Goal: Task Accomplishment & Management: Use online tool/utility

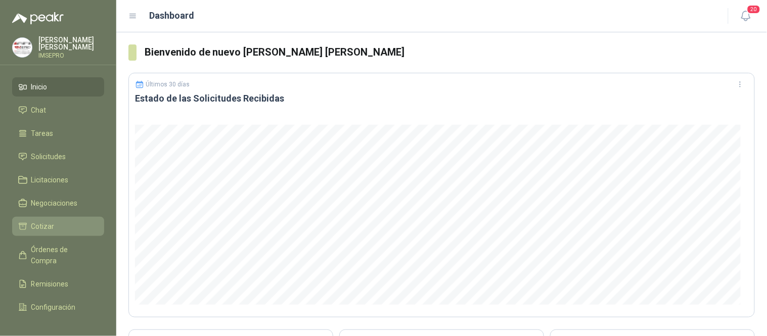
scroll to position [42, 0]
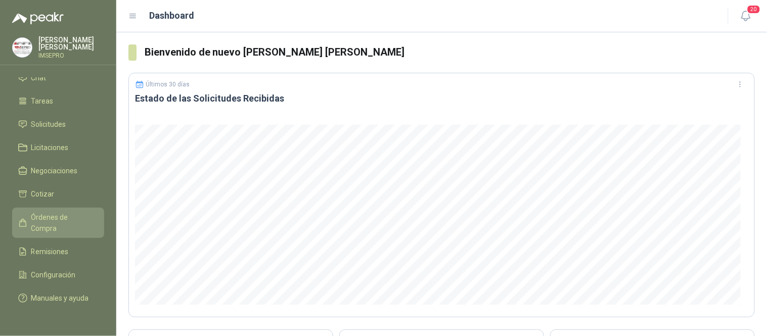
click at [63, 212] on span "Órdenes de Compra" at bounding box center [62, 223] width 63 height 22
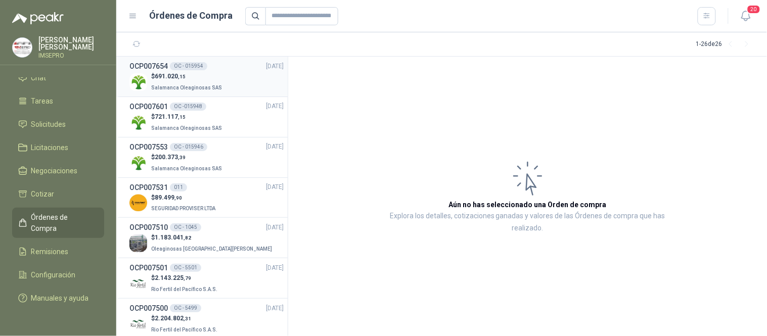
click at [201, 72] on p "$ 691.020 ,15" at bounding box center [187, 77] width 73 height 10
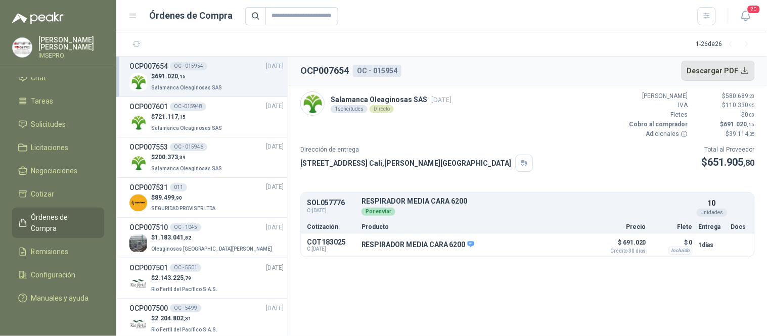
click at [744, 72] on button "Descargar PDF" at bounding box center [718, 71] width 74 height 20
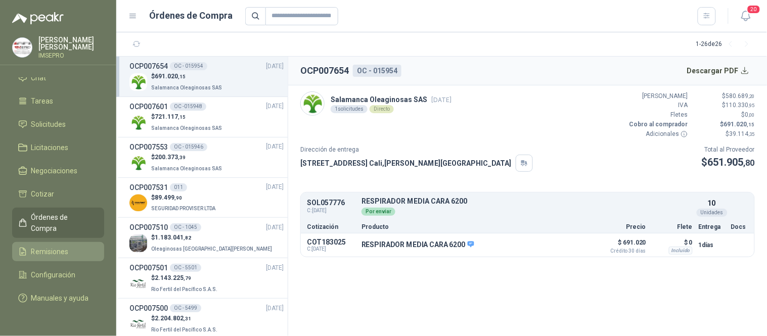
click at [55, 246] on span "Remisiones" at bounding box center [49, 251] width 37 height 11
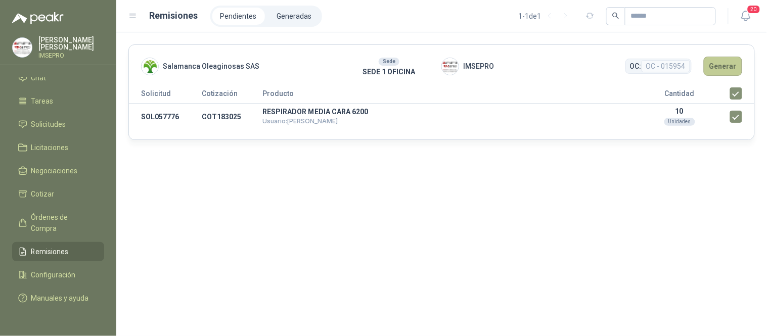
click at [721, 63] on button "Generar" at bounding box center [722, 66] width 38 height 19
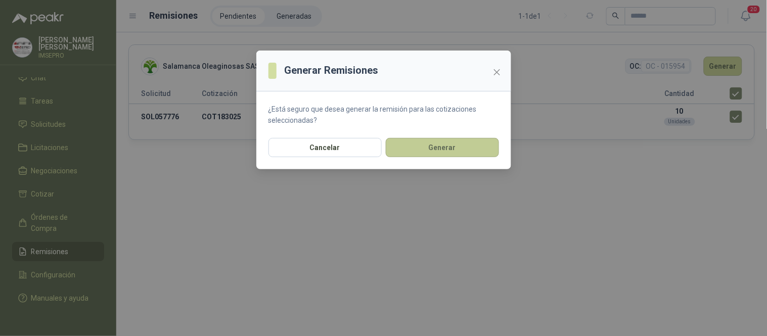
click at [468, 146] on button "Generar" at bounding box center [442, 147] width 113 height 19
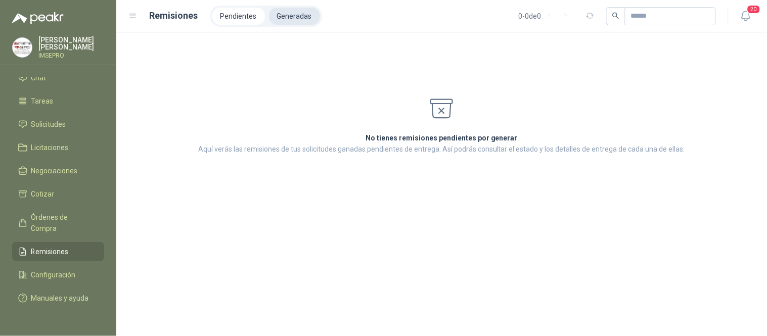
click at [283, 12] on li "Generadas" at bounding box center [294, 16] width 51 height 17
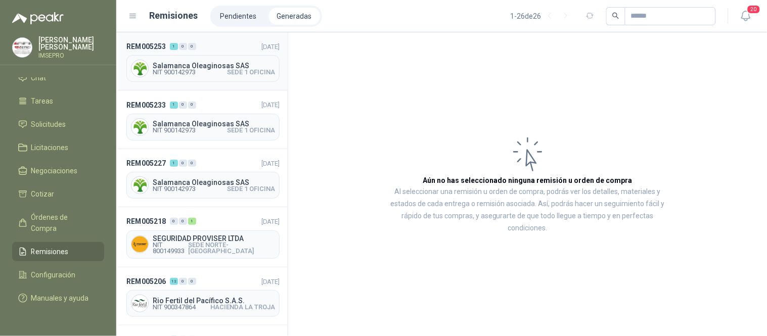
click at [203, 69] on span "NIT 900142973 SEDE 1 OFICINA" at bounding box center [214, 72] width 122 height 6
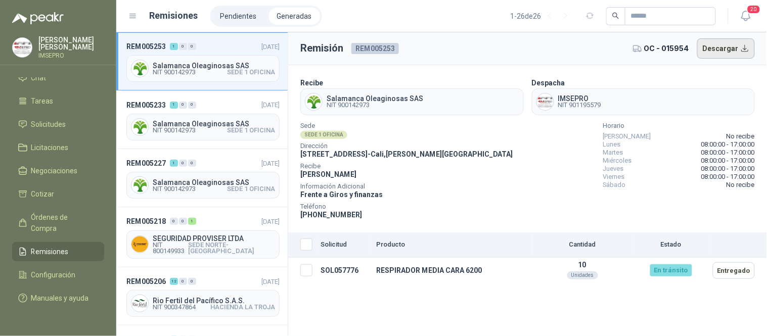
click at [748, 45] on button "Descargar" at bounding box center [726, 48] width 58 height 20
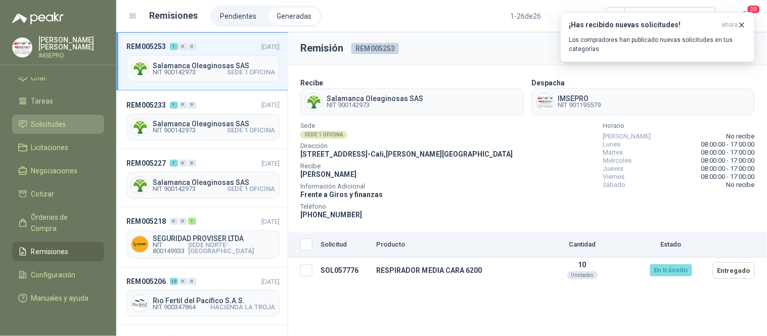
click at [66, 119] on span "Solicitudes" at bounding box center [48, 124] width 35 height 11
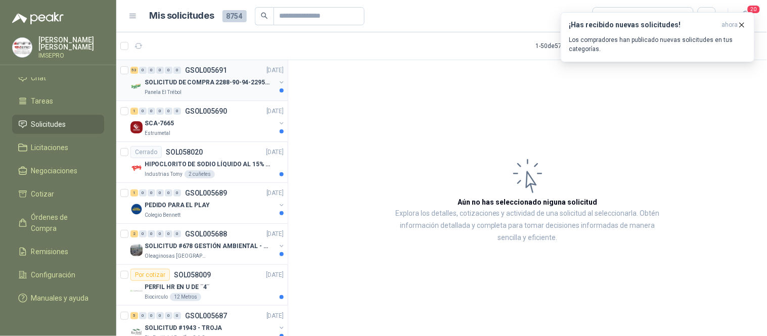
click at [183, 89] on div "Panela El Trébol" at bounding box center [210, 92] width 131 height 8
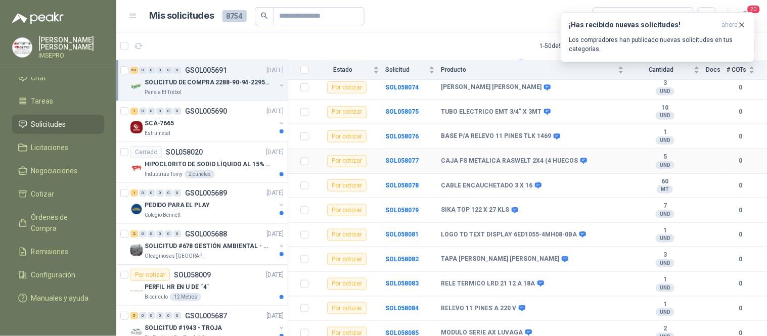
scroll to position [1168, 0]
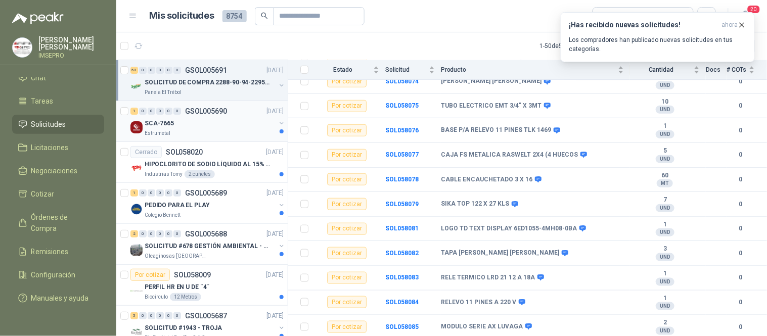
click at [193, 127] on div "SCA-7665" at bounding box center [210, 123] width 131 height 12
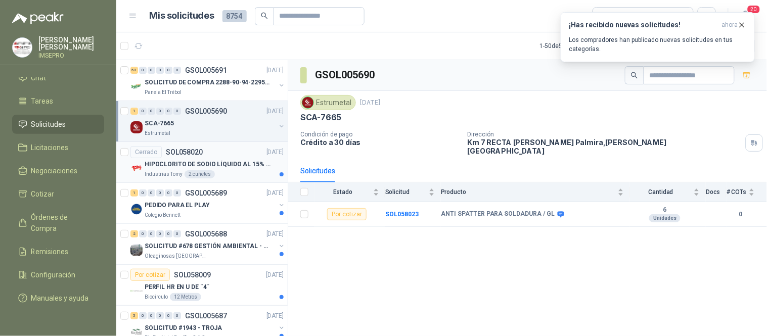
click at [213, 153] on div "Cerrado SOL058020 [DATE]" at bounding box center [206, 152] width 153 height 12
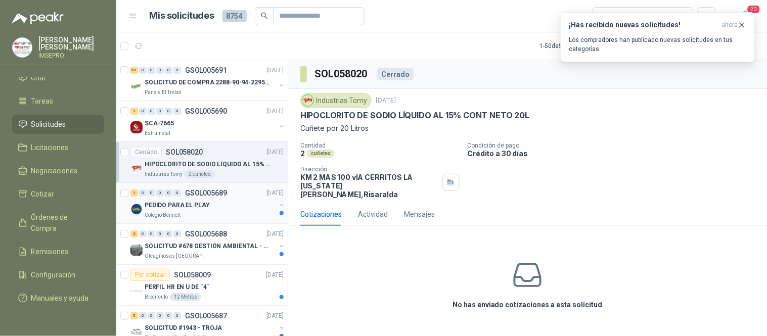
click at [235, 193] on div "1 0 0 0 0 0 GSOL005689 [DATE]" at bounding box center [207, 193] width 155 height 12
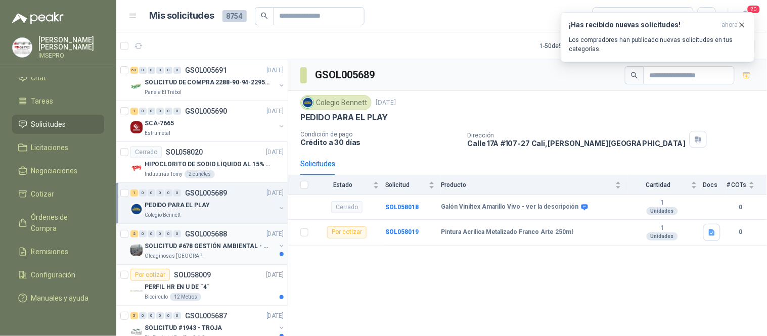
click at [250, 240] on div "SOLICITUD #678 GESTIÓN AMBIENTAL - TUMACO" at bounding box center [210, 246] width 131 height 12
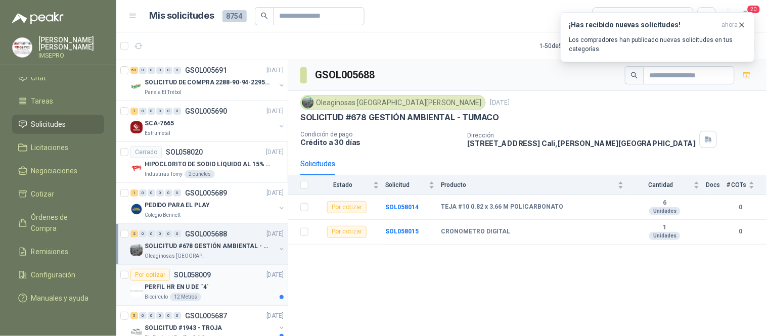
click at [220, 275] on div "Por cotizar SOL058009 [DATE]" at bounding box center [206, 275] width 153 height 12
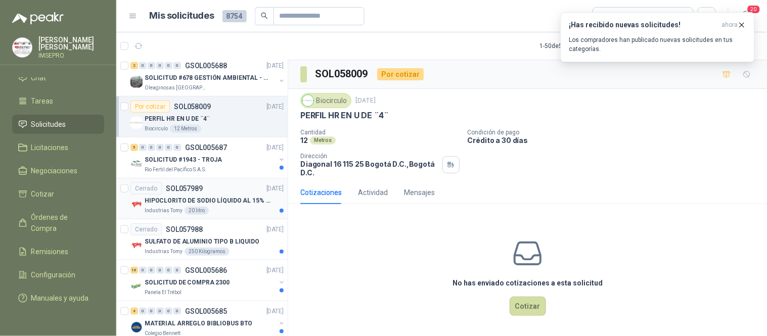
scroll to position [224, 0]
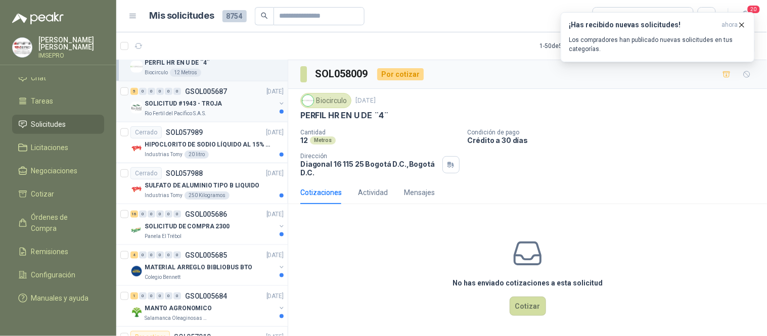
click at [222, 109] on div "SOLICITUD #1943 - TROJA" at bounding box center [210, 104] width 131 height 12
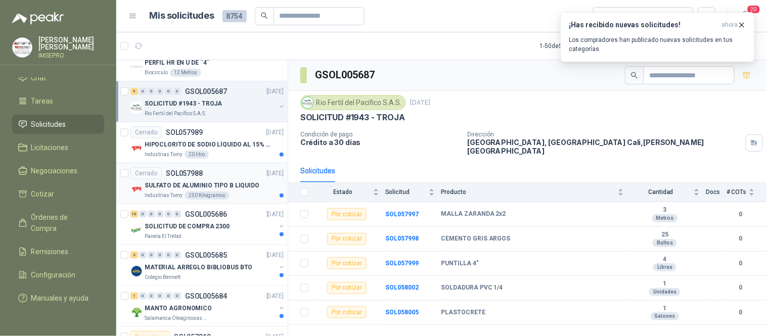
click at [240, 193] on div "Industrias Tomy 250 Kilogramos" at bounding box center [214, 196] width 139 height 8
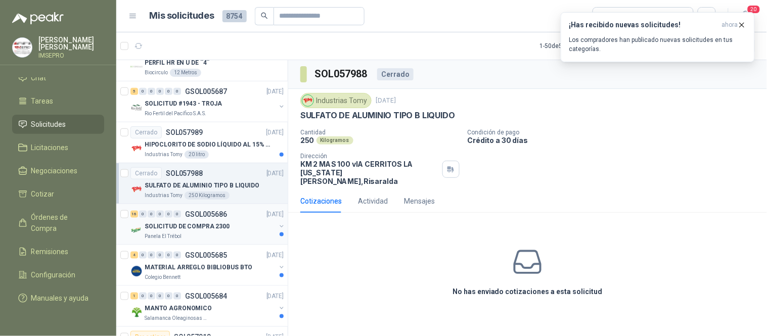
click at [230, 230] on div "SOLICITUD DE COMPRA 2300" at bounding box center [210, 226] width 131 height 12
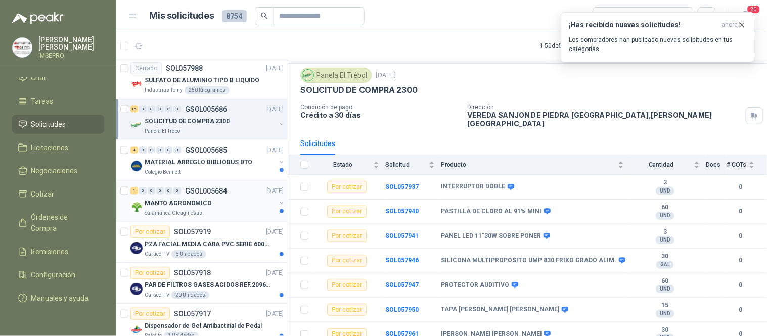
scroll to position [337, 0]
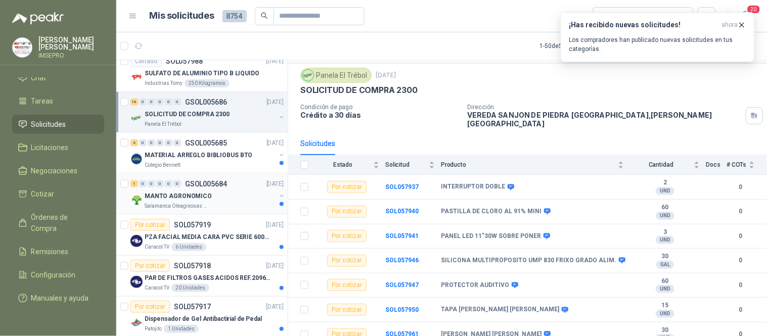
click at [205, 205] on div "Salamanca Oleaginosas SAS" at bounding box center [210, 206] width 131 height 8
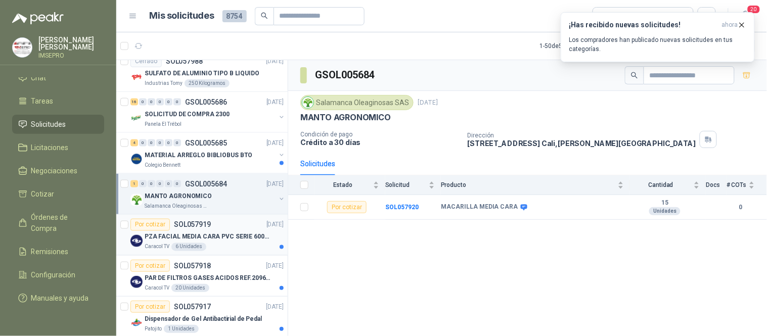
click at [206, 246] on div "Caracol TV 6 Unidades" at bounding box center [214, 247] width 139 height 8
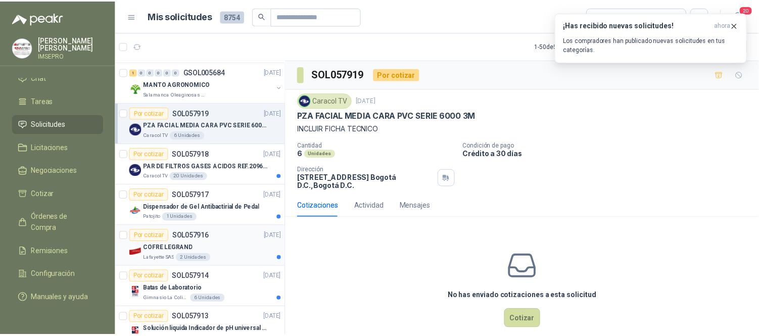
scroll to position [449, 0]
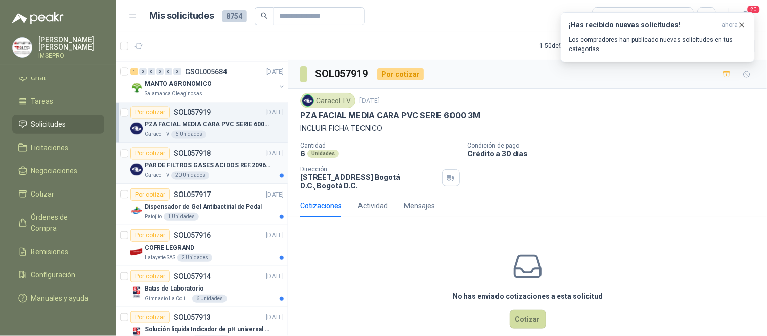
click at [208, 174] on div "Caracol TV 20 Unidades" at bounding box center [214, 176] width 139 height 8
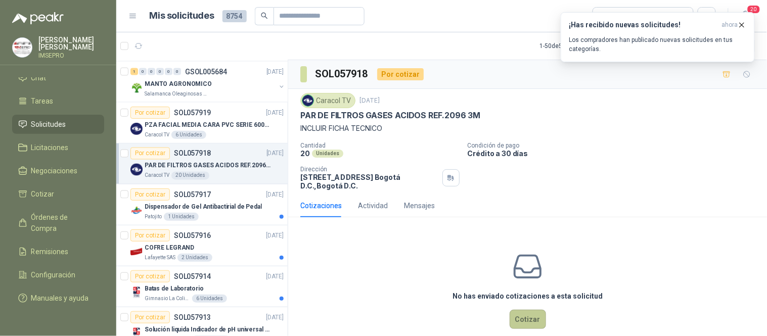
click at [525, 320] on button "Cotizar" at bounding box center [527, 319] width 36 height 19
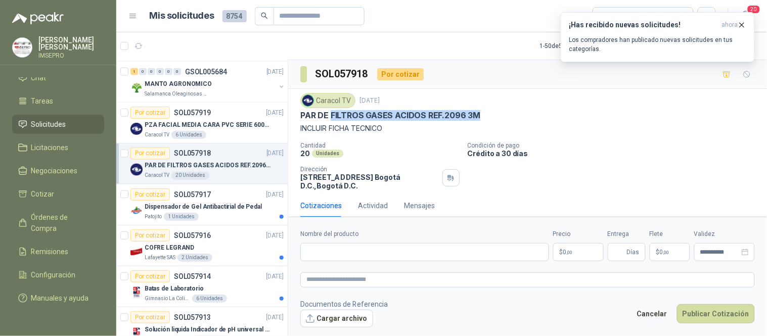
drag, startPoint x: 477, startPoint y: 113, endPoint x: 329, endPoint y: 121, distance: 147.8
click at [329, 121] on div "Caracol TV [DATE] PAR DE FILTROS GASES ACIDOS REF.2096 3M INCLUIR FICHA TECNICO" at bounding box center [527, 113] width 454 height 41
copy p "FILTROS GASES ACIDOS REF.2096 3M"
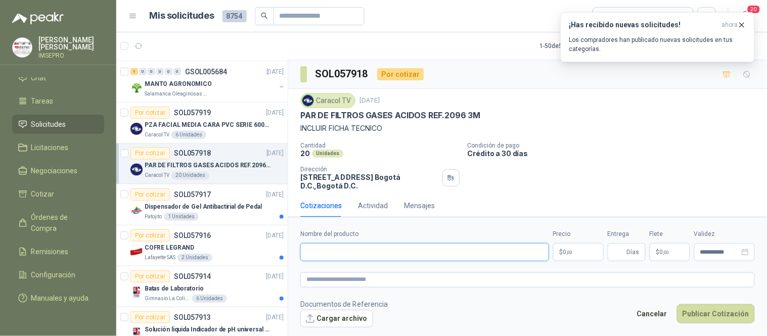
click at [335, 254] on input "Nombre del producto" at bounding box center [424, 252] width 249 height 18
paste input "**********"
drag, startPoint x: 449, startPoint y: 250, endPoint x: 305, endPoint y: 253, distance: 143.6
click at [305, 253] on input "**********" at bounding box center [424, 252] width 249 height 18
type input "**********"
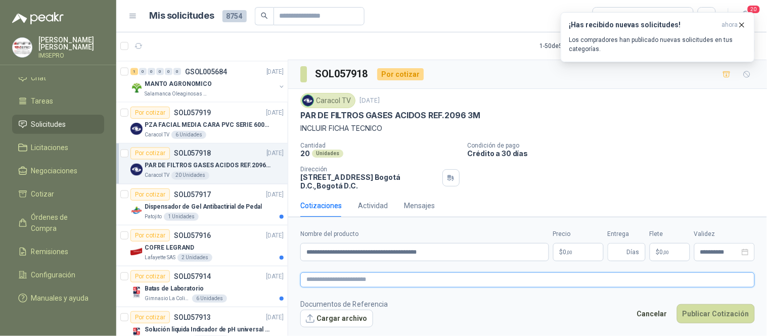
click at [340, 280] on textarea at bounding box center [527, 279] width 454 height 15
paste textarea "**********"
type textarea "**********"
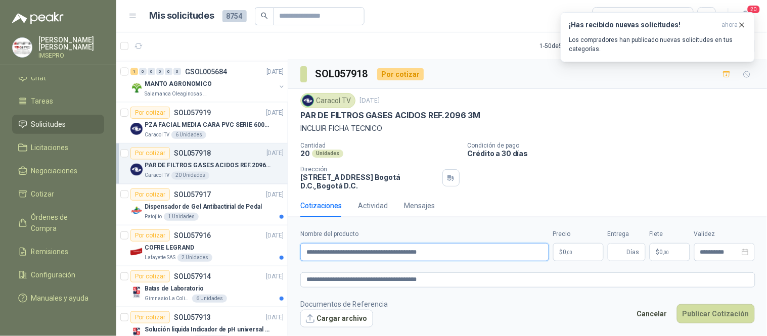
click at [410, 254] on input "**********" at bounding box center [424, 252] width 249 height 18
type input "**********"
click at [468, 283] on textarea "**********" at bounding box center [527, 279] width 455 height 15
click at [409, 278] on textarea "**********" at bounding box center [527, 279] width 455 height 15
type textarea "**********"
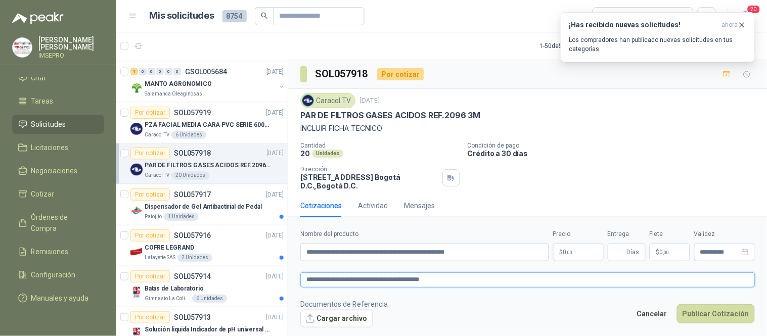
type textarea "**********"
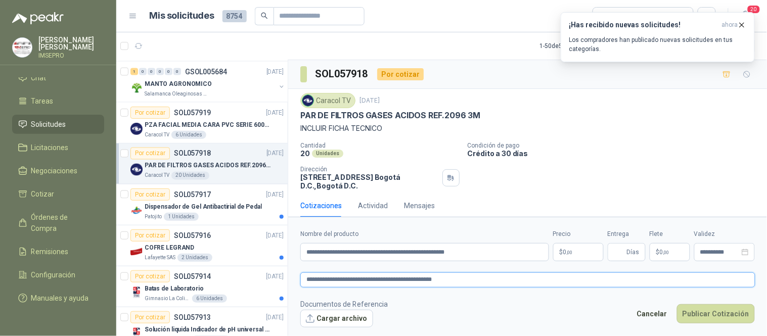
type textarea "**********"
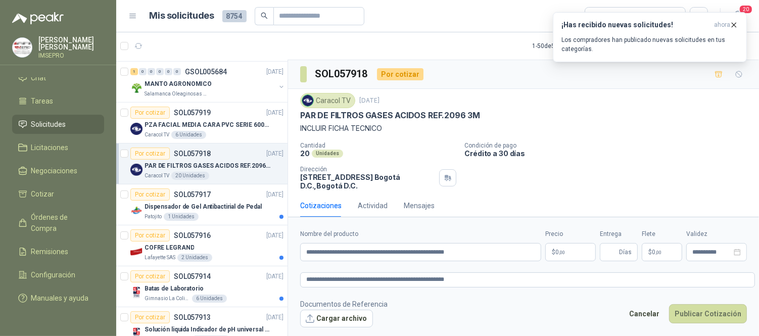
click at [573, 255] on body "[PERSON_NAME] [PERSON_NAME] IMSEPRO Inicio Chat Tareas Solicitudes Licitaciones…" at bounding box center [379, 168] width 759 height 336
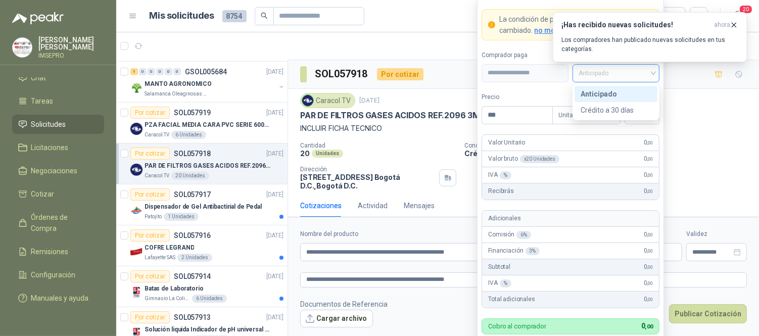
click at [652, 76] on span "Anticipado" at bounding box center [616, 73] width 75 height 15
click at [612, 112] on div "Crédito a 30 días" at bounding box center [616, 110] width 71 height 11
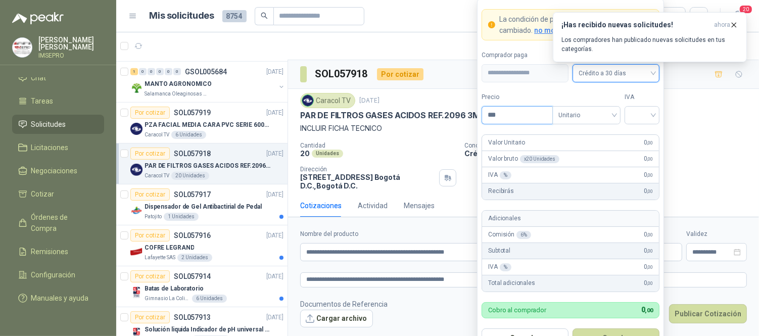
click at [513, 114] on input "***" at bounding box center [517, 115] width 70 height 17
type input "********"
click at [634, 117] on input "search" at bounding box center [642, 114] width 23 height 15
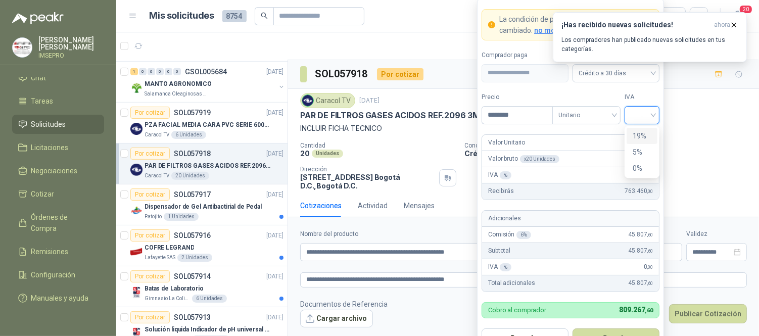
click at [638, 138] on div "19%" at bounding box center [642, 135] width 19 height 11
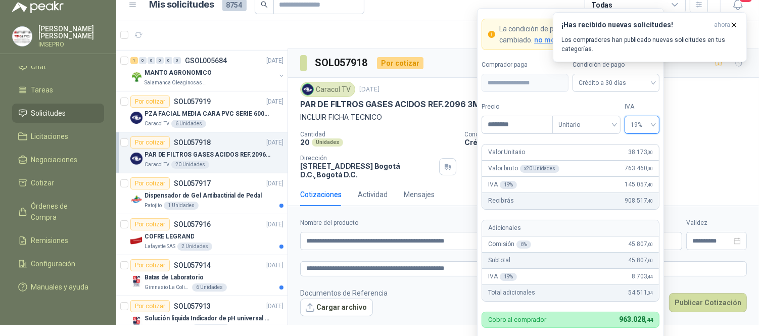
scroll to position [22, 0]
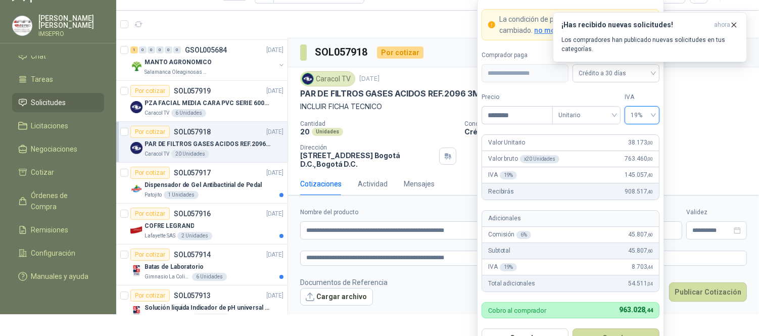
click at [615, 331] on button "Guardar" at bounding box center [616, 337] width 87 height 19
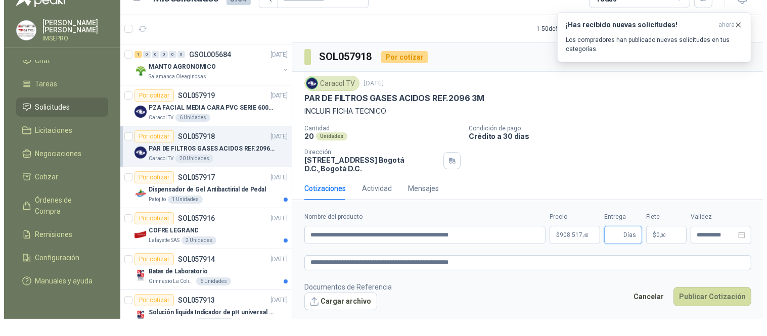
scroll to position [0, 0]
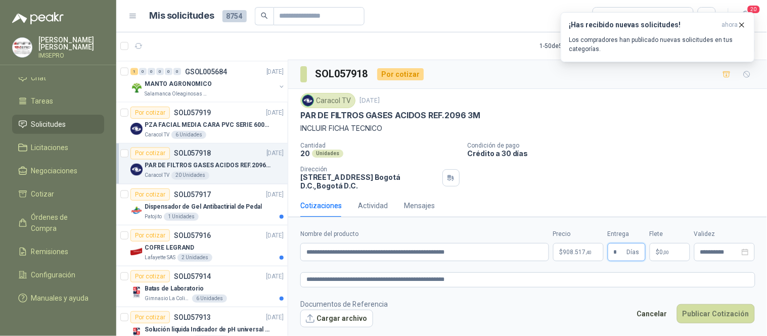
type input "*"
click at [668, 254] on span ",00" at bounding box center [666, 253] width 6 height 6
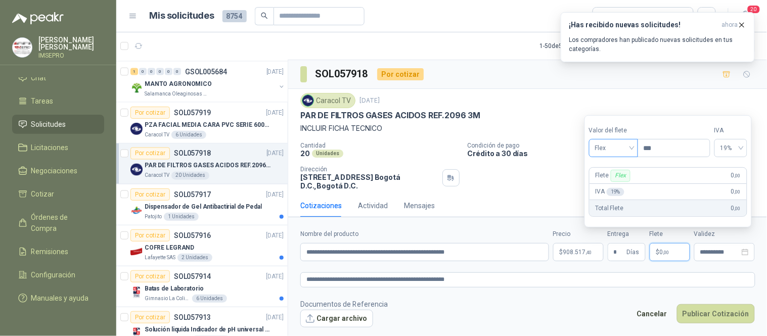
click at [635, 148] on div "Flex" at bounding box center [613, 148] width 49 height 18
click at [612, 187] on div "Incluido" at bounding box center [614, 185] width 35 height 11
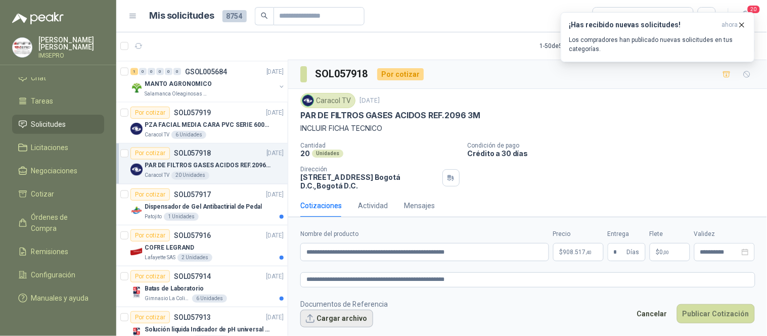
click at [352, 320] on button "Cargar archivo" at bounding box center [336, 319] width 73 height 18
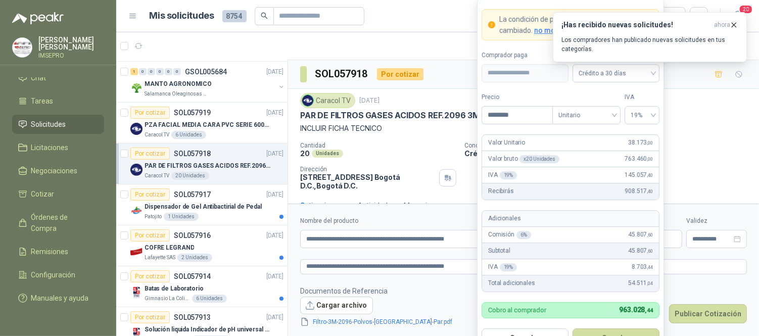
click at [576, 243] on body "[PERSON_NAME] [PERSON_NAME] IMSEPRO Inicio Chat Tareas Solicitudes Licitaciones…" at bounding box center [379, 168] width 759 height 336
click at [617, 333] on button "Guardar" at bounding box center [616, 337] width 87 height 19
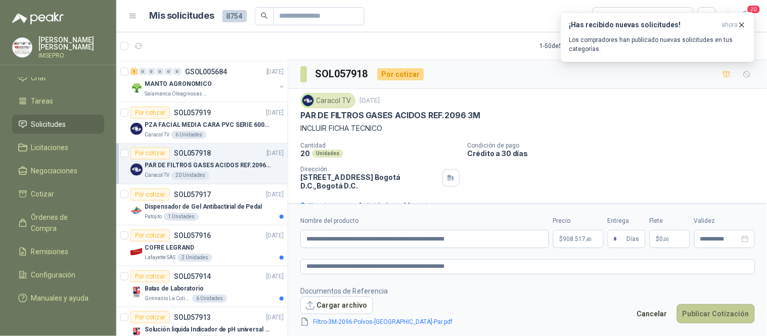
click at [708, 314] on button "Publicar Cotización" at bounding box center [716, 313] width 78 height 19
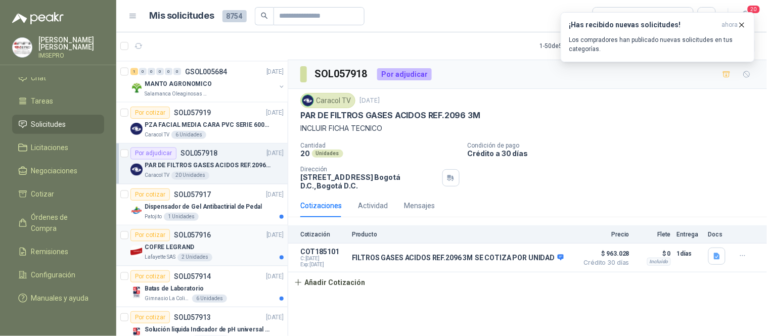
scroll to position [561, 0]
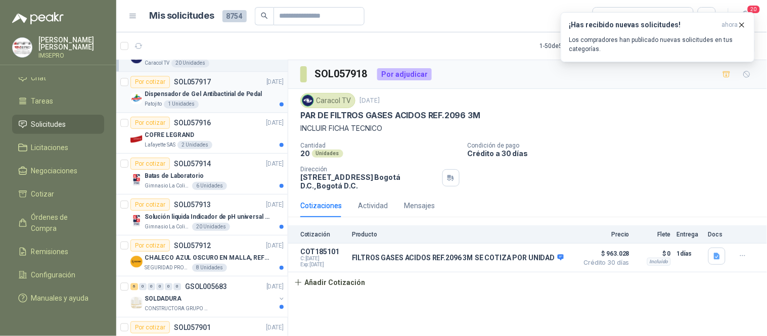
click at [240, 97] on p "Dispensador de Gel Antibactirial de Pedal" at bounding box center [203, 94] width 117 height 10
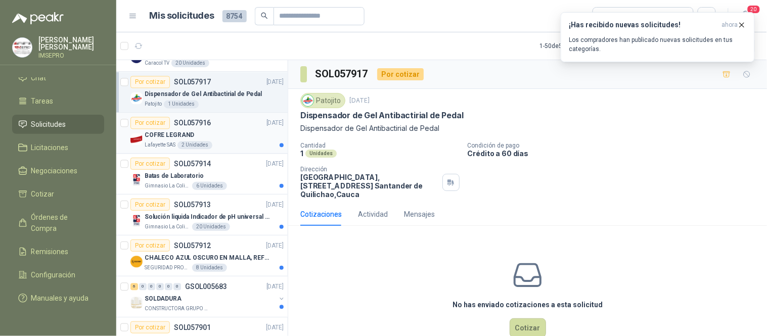
click at [249, 132] on div "COFRE LEGRAND" at bounding box center [214, 135] width 139 height 12
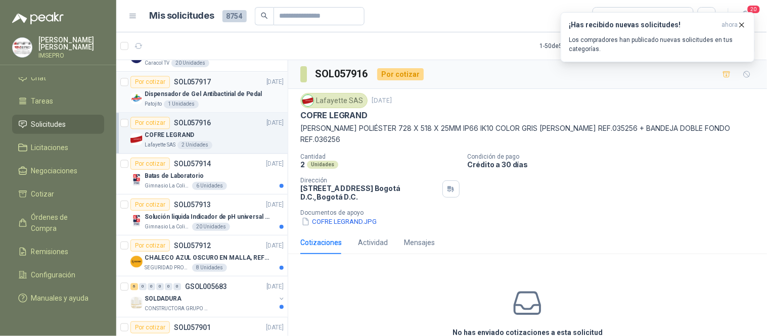
click at [225, 96] on p "Dispensador de Gel Antibactirial de Pedal" at bounding box center [203, 94] width 117 height 10
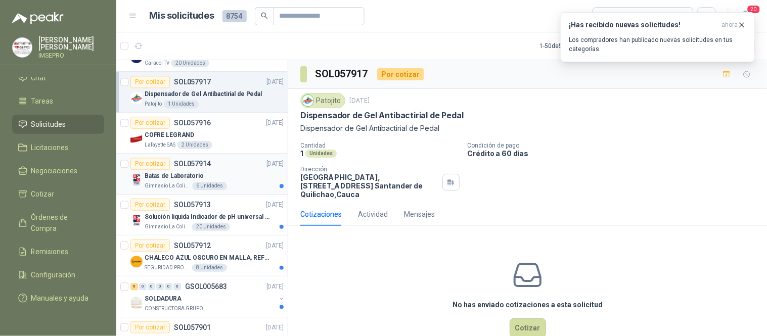
click at [232, 182] on div "Gimnasio La Colina 6 Unidades" at bounding box center [214, 186] width 139 height 8
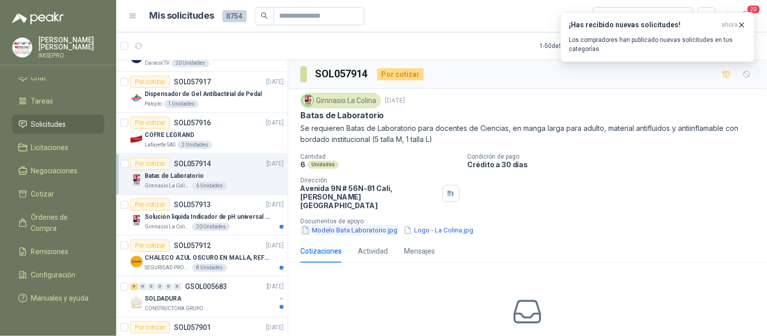
click at [366, 225] on button "Modelo Bata Laboratorio.jpg" at bounding box center [349, 230] width 98 height 11
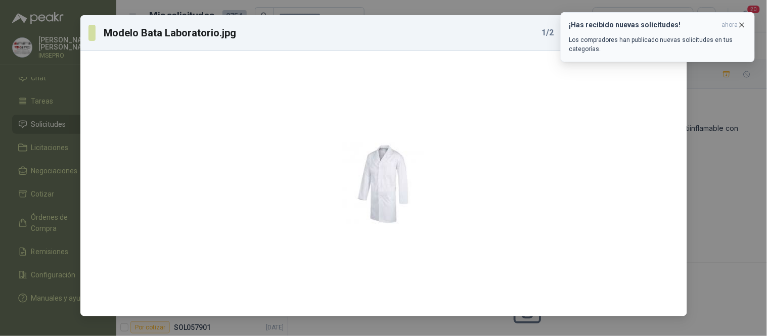
click at [740, 21] on icon "button" at bounding box center [741, 25] width 9 height 9
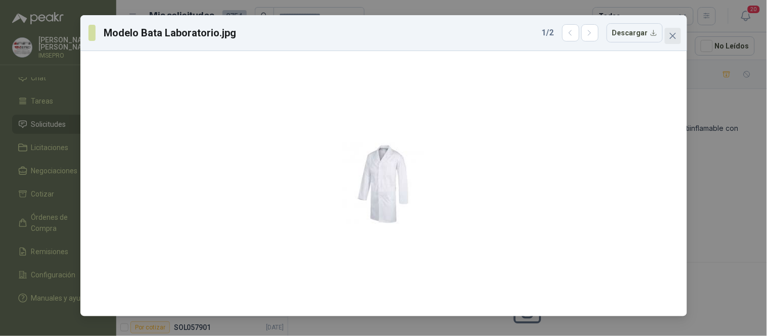
click at [675, 39] on icon "close" at bounding box center [673, 36] width 8 height 8
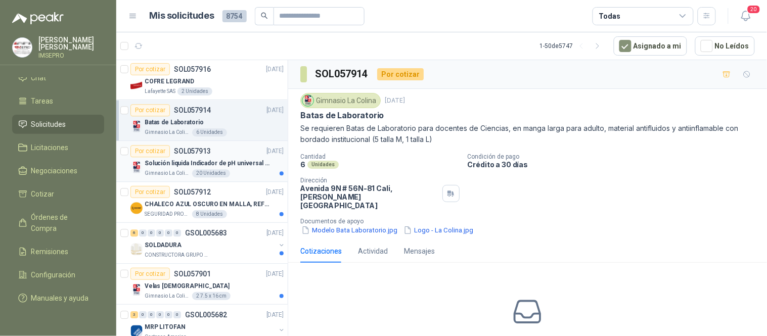
scroll to position [618, 0]
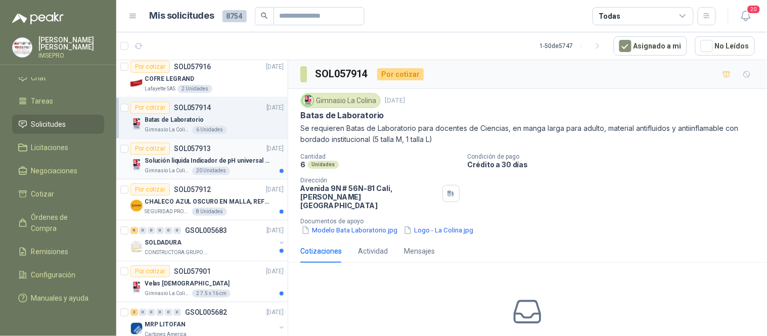
click at [221, 163] on p "Solución liquida Indicador de pH universal de 500ml o 20 de 25ml (no tiras de p…" at bounding box center [208, 161] width 126 height 10
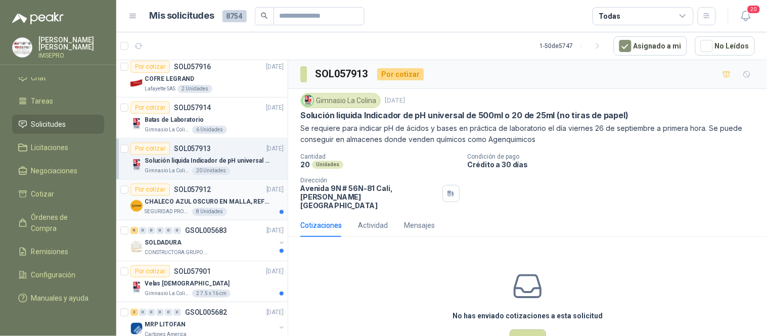
click at [240, 206] on p "CHALECO AZUL OSCURO EN MALLA, REFLECTIVO" at bounding box center [208, 202] width 126 height 10
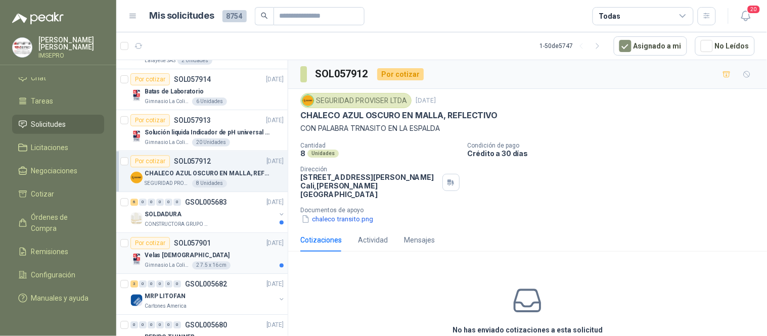
scroll to position [674, 0]
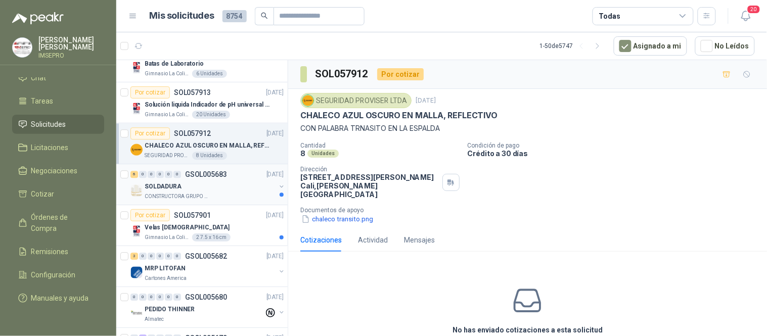
click at [214, 195] on div "CONSTRUCTORA GRUPO FIP" at bounding box center [210, 197] width 131 height 8
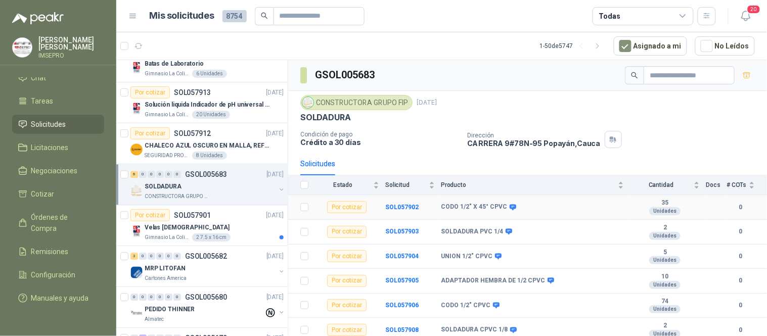
scroll to position [4, 0]
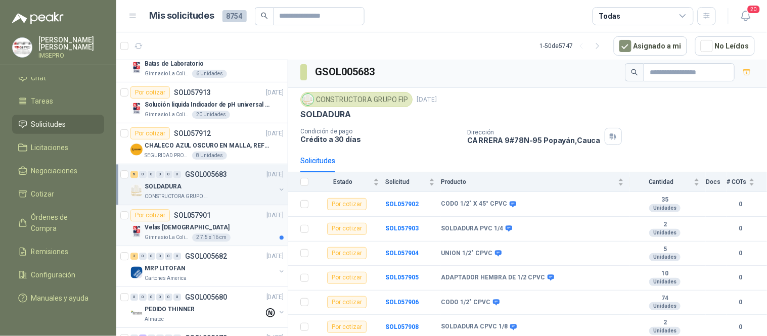
click at [244, 229] on div "Velas [DEMOGRAPHIC_DATA]" at bounding box center [214, 227] width 139 height 12
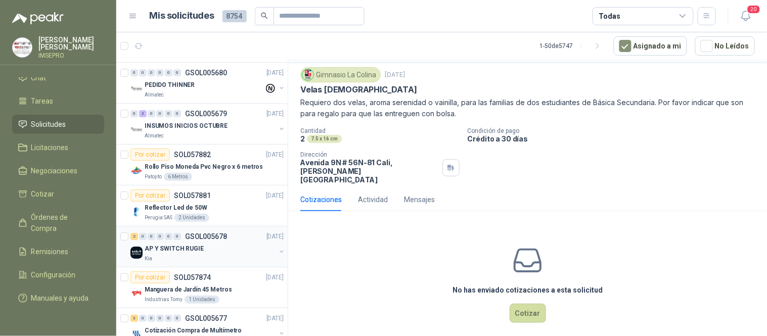
scroll to position [674, 0]
